Goal: Information Seeking & Learning: Learn about a topic

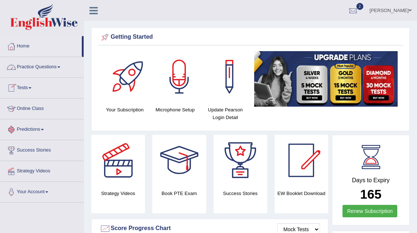
click at [29, 130] on link "Predictions" at bounding box center [41, 128] width 83 height 18
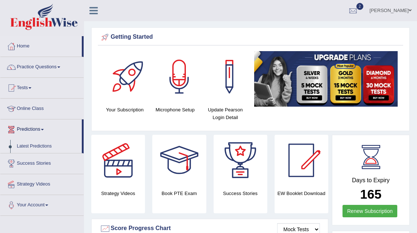
click at [41, 144] on link "Latest Predictions" at bounding box center [48, 146] width 68 height 13
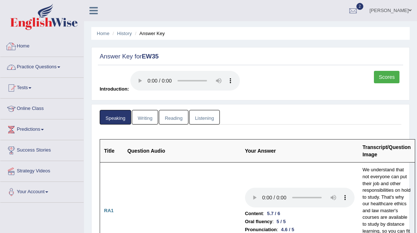
click at [26, 64] on link "Practice Questions" at bounding box center [41, 66] width 83 height 18
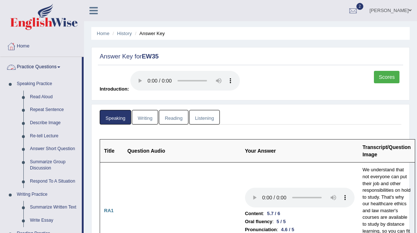
click at [26, 64] on link "Practice Questions" at bounding box center [40, 66] width 81 height 18
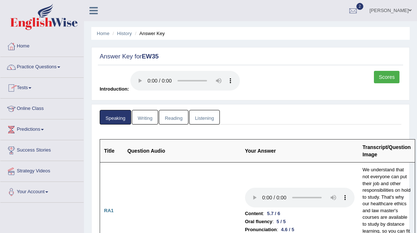
click at [23, 106] on link "Online Class" at bounding box center [41, 108] width 83 height 18
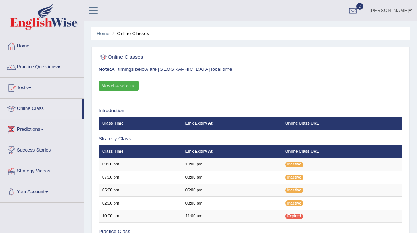
click at [119, 85] on link "View class schedule" at bounding box center [119, 85] width 41 height 9
